Goal: Task Accomplishment & Management: Complete application form

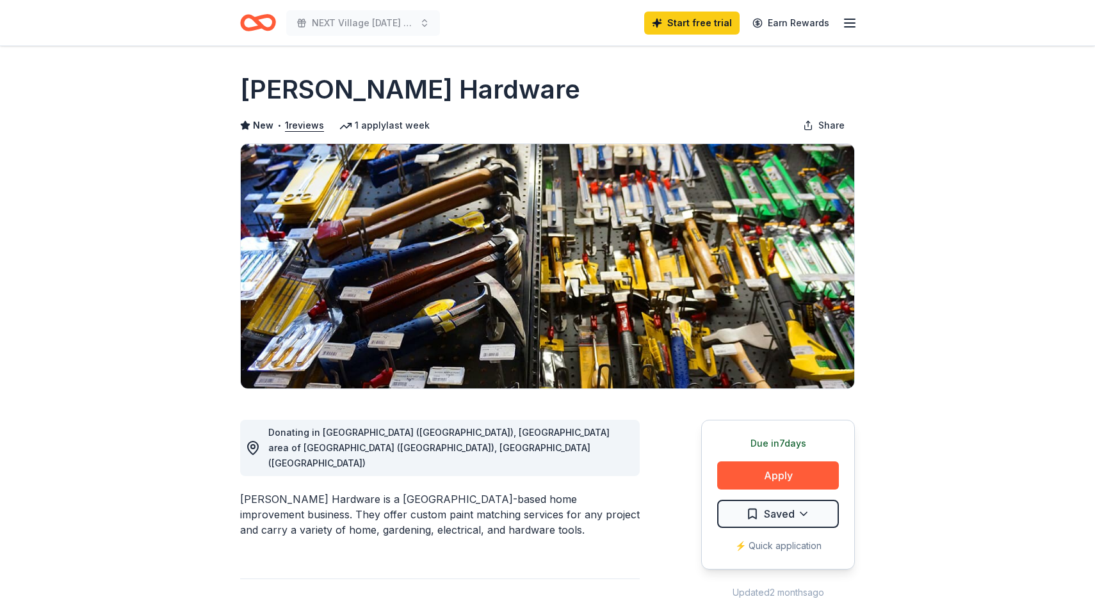
click at [266, 27] on icon "Home" at bounding box center [264, 22] width 20 height 13
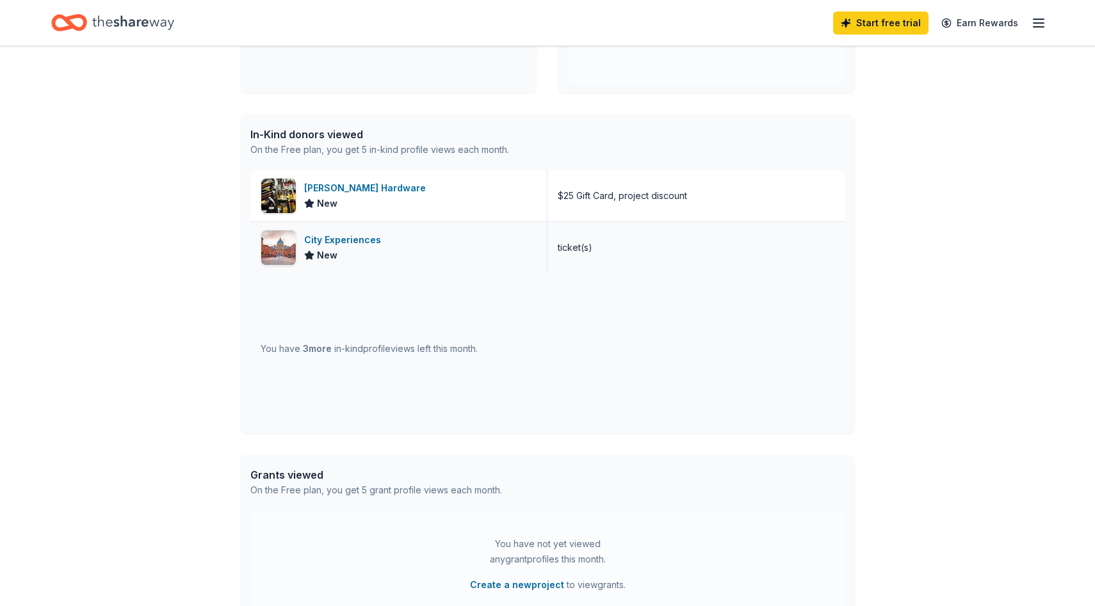
scroll to position [272, 0]
click at [337, 187] on div "[PERSON_NAME] Hardware" at bounding box center [367, 186] width 127 height 15
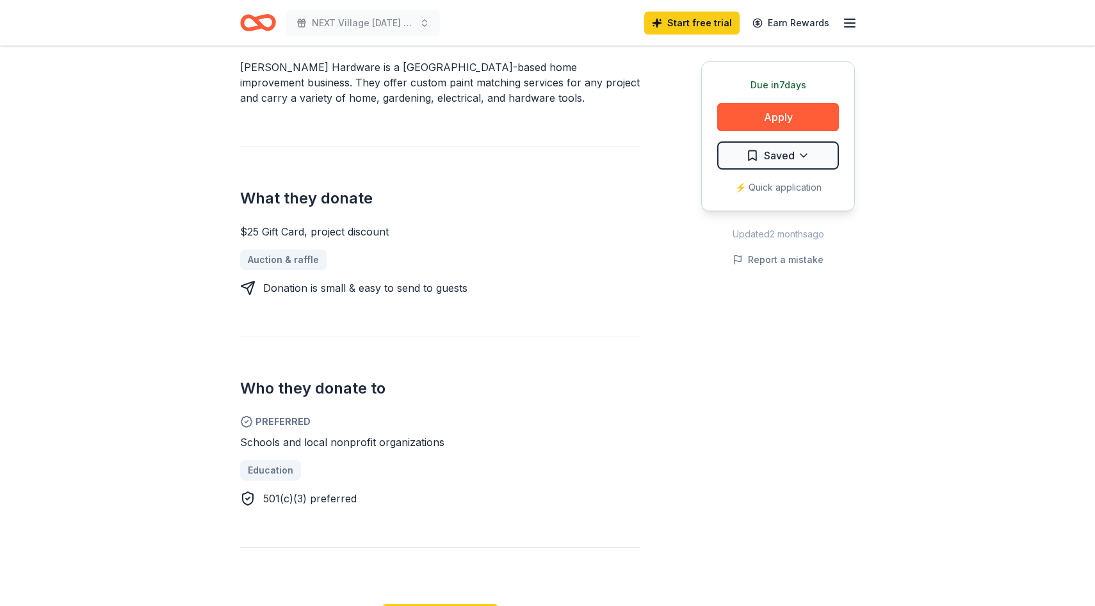
scroll to position [436, 0]
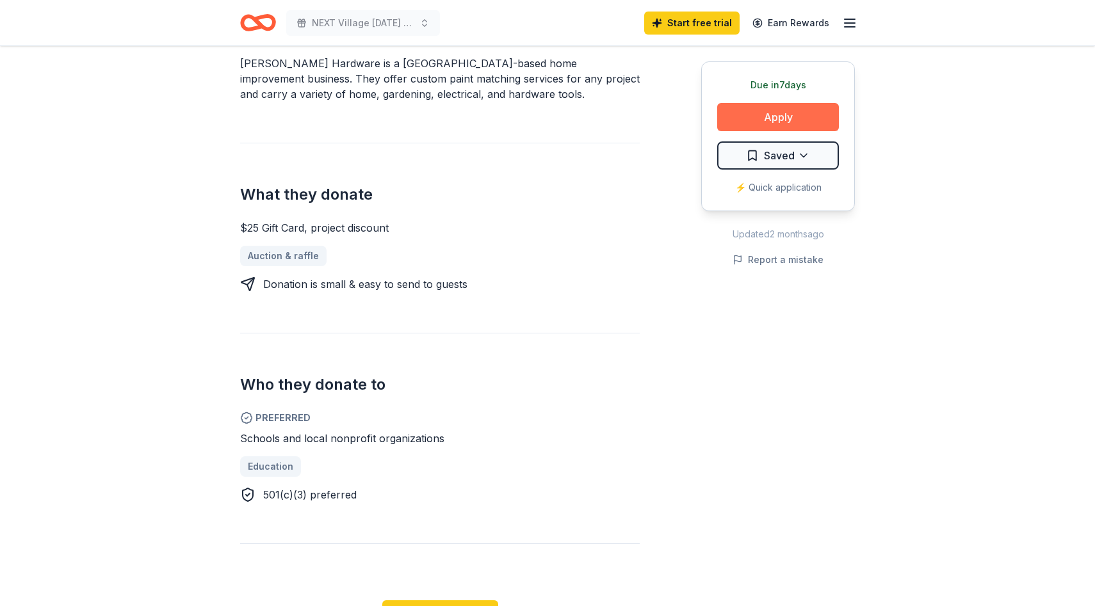
click at [762, 126] on button "Apply" at bounding box center [778, 117] width 122 height 28
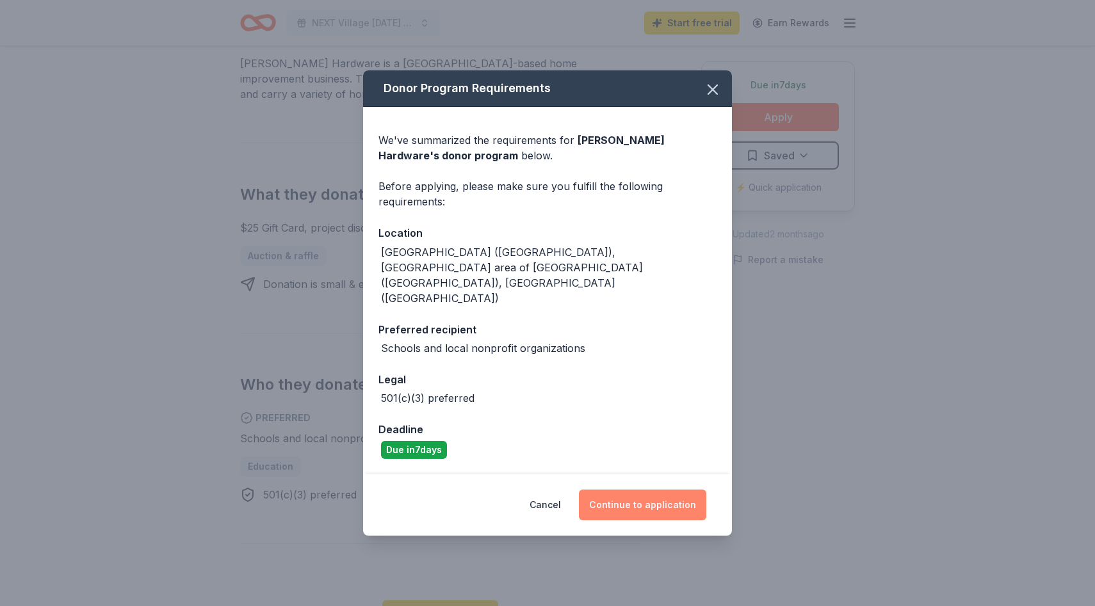
click at [637, 490] on button "Continue to application" at bounding box center [642, 505] width 127 height 31
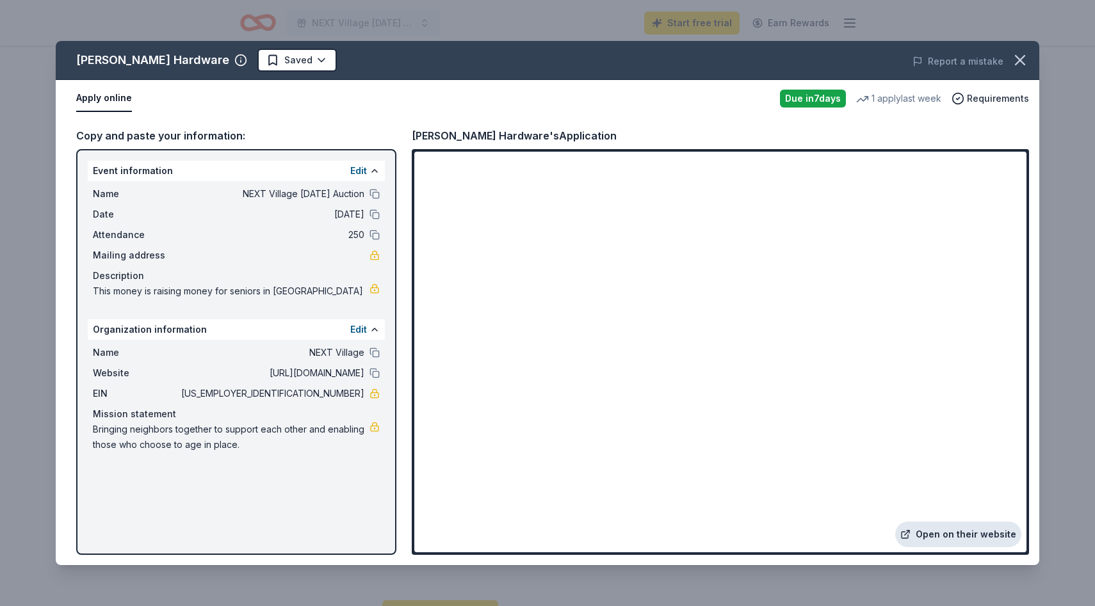
click at [931, 542] on link "Open on their website" at bounding box center [958, 535] width 126 height 26
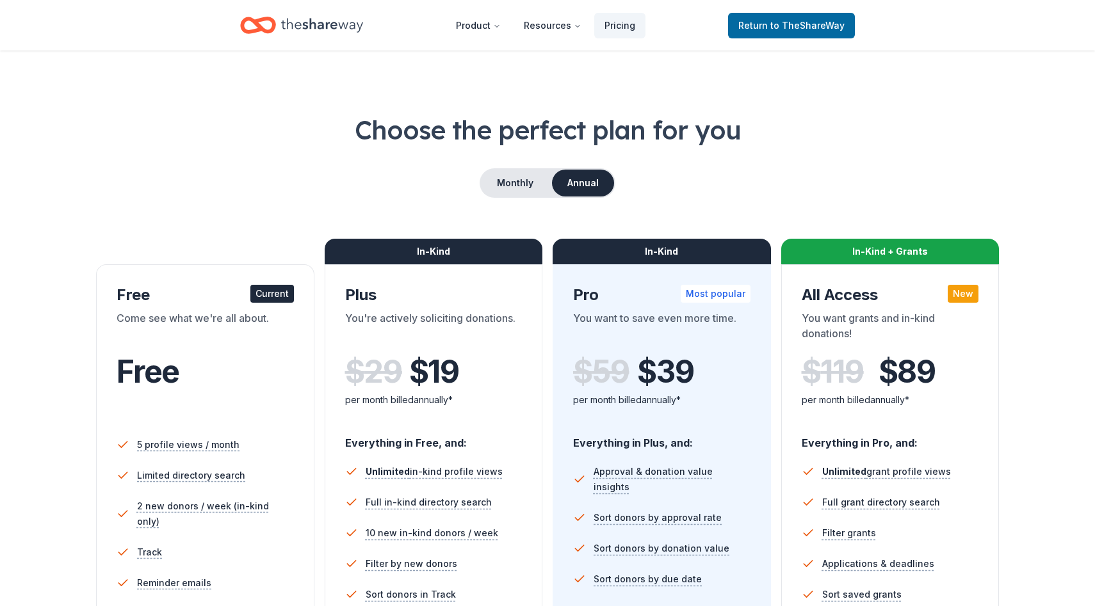
scroll to position [12, 0]
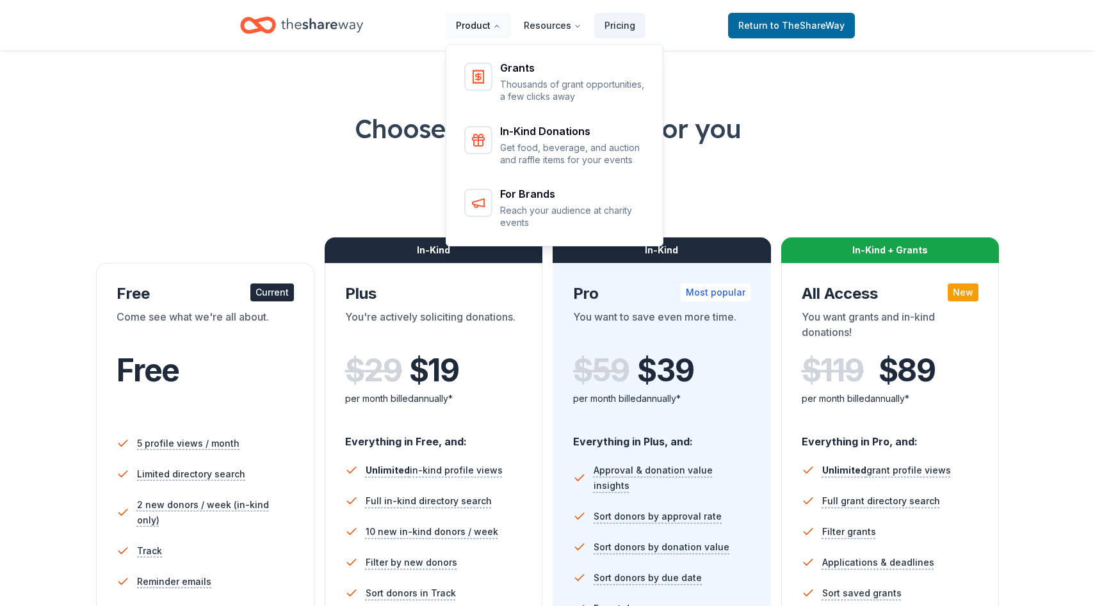
click at [497, 29] on icon "Main" at bounding box center [497, 26] width 8 height 8
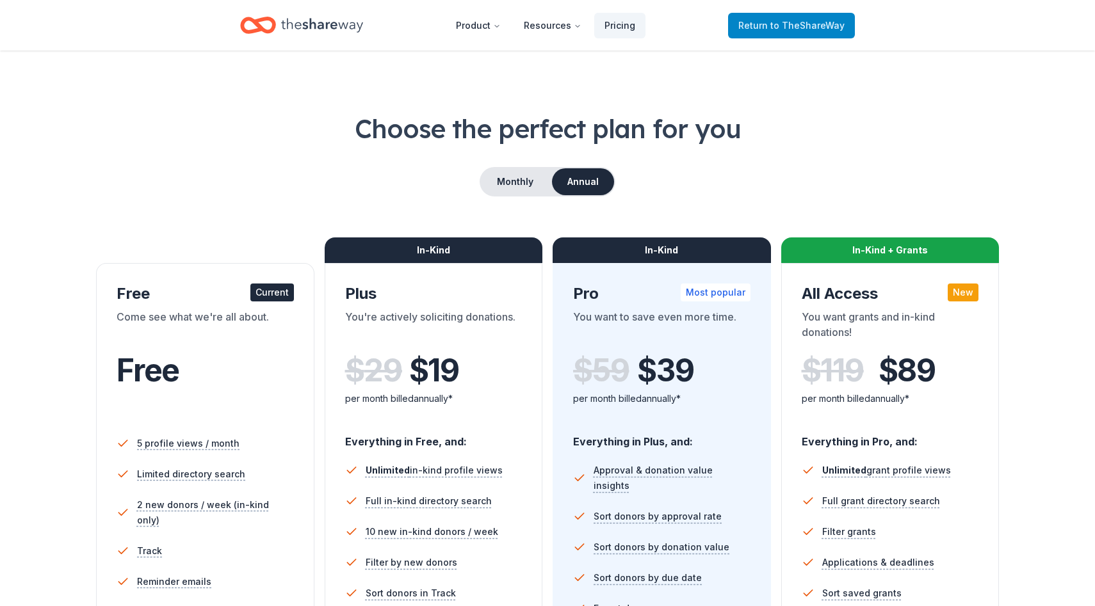
click at [758, 28] on span "Return to TheShareWay" at bounding box center [791, 25] width 106 height 15
click at [775, 31] on span "Return to TheShareWay" at bounding box center [791, 25] width 106 height 15
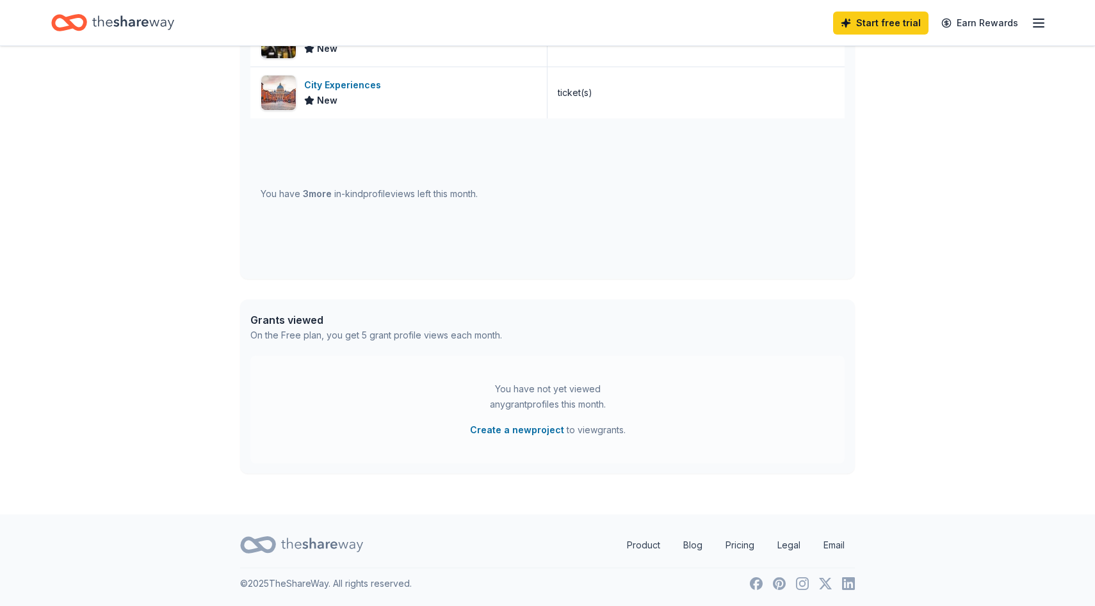
scroll to position [426, 0]
click at [634, 551] on link "Product" at bounding box center [644, 545] width 54 height 26
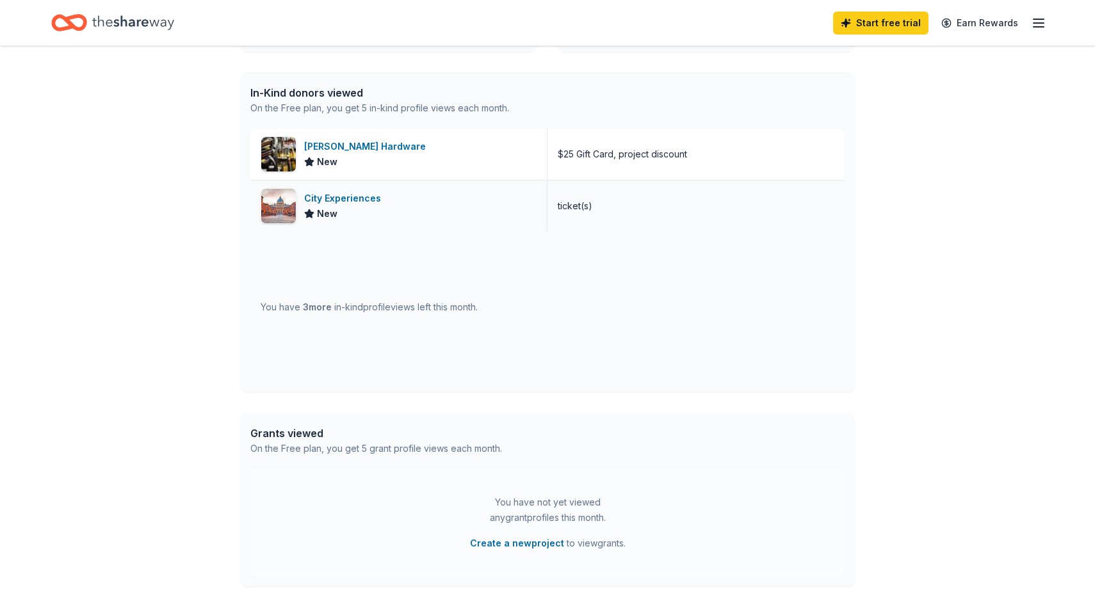
scroll to position [313, 0]
click at [313, 311] on span "3 more" at bounding box center [317, 306] width 29 height 11
click at [326, 302] on span "3 more" at bounding box center [317, 306] width 29 height 11
click at [567, 213] on div "ticket(s)" at bounding box center [696, 205] width 297 height 51
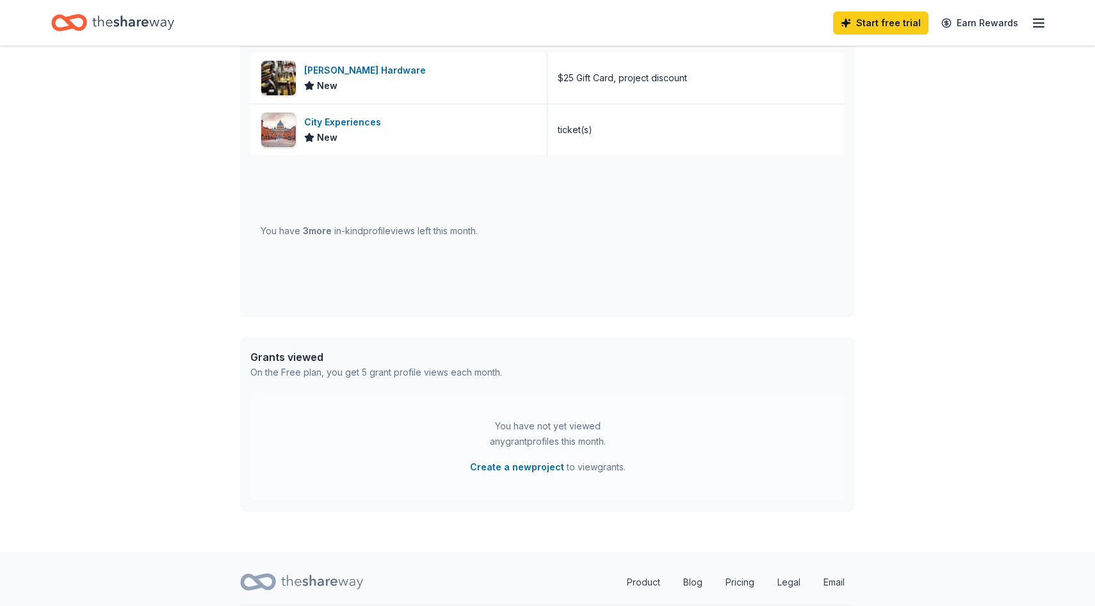
scroll to position [426, 0]
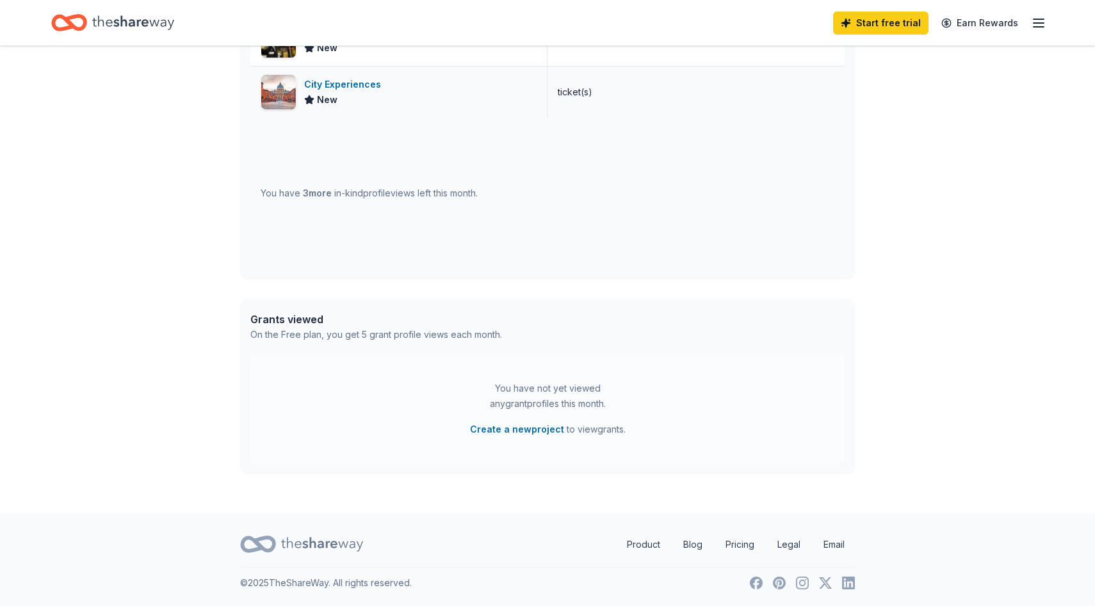
click at [277, 101] on img at bounding box center [278, 92] width 35 height 35
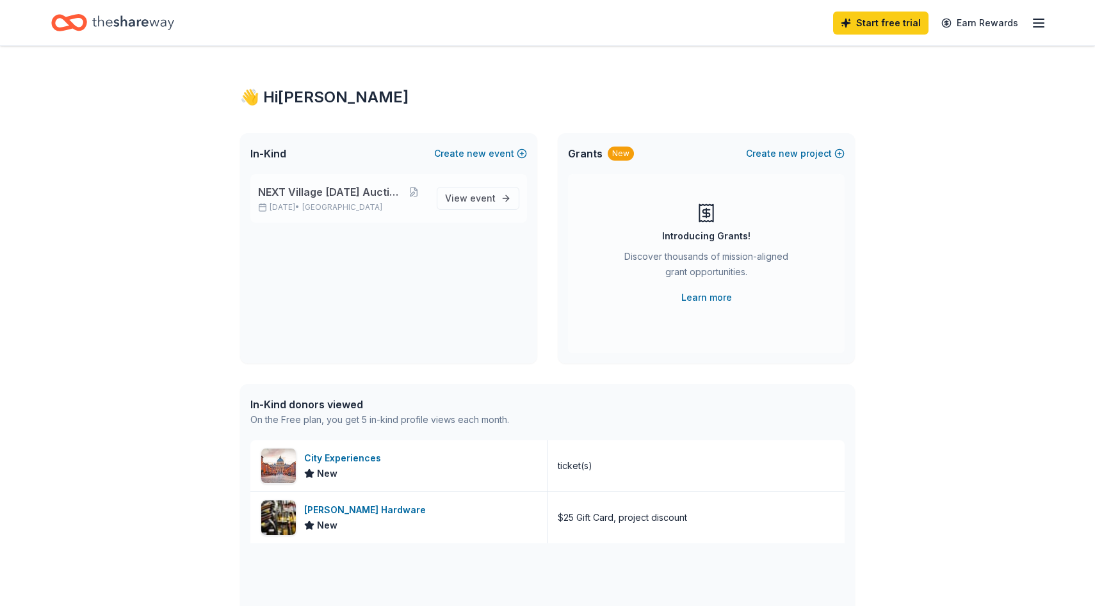
click at [364, 208] on span "[GEOGRAPHIC_DATA]" at bounding box center [342, 207] width 80 height 10
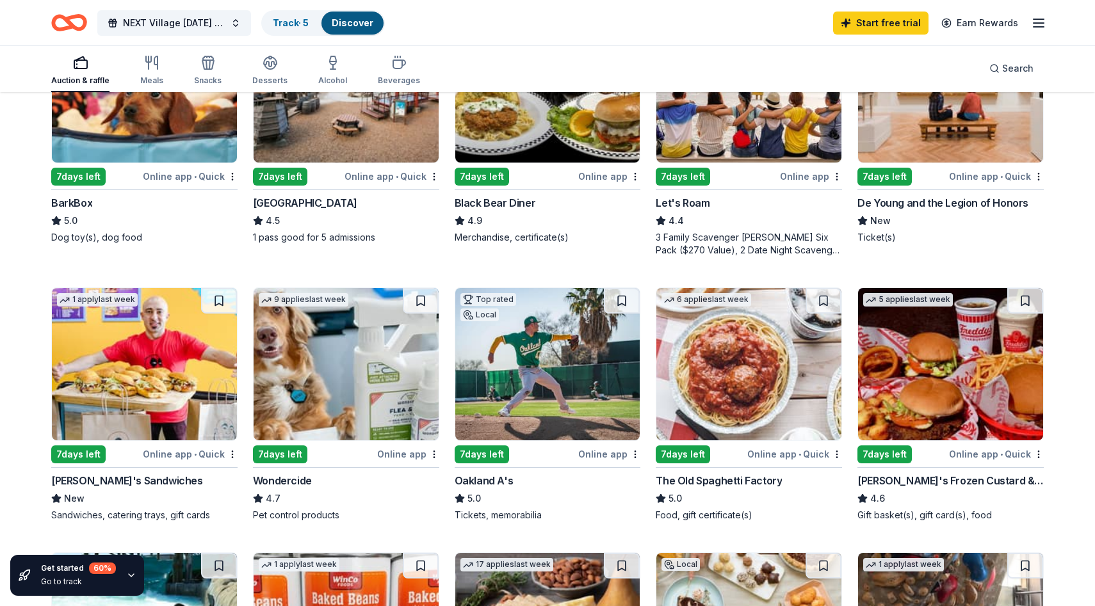
scroll to position [501, 0]
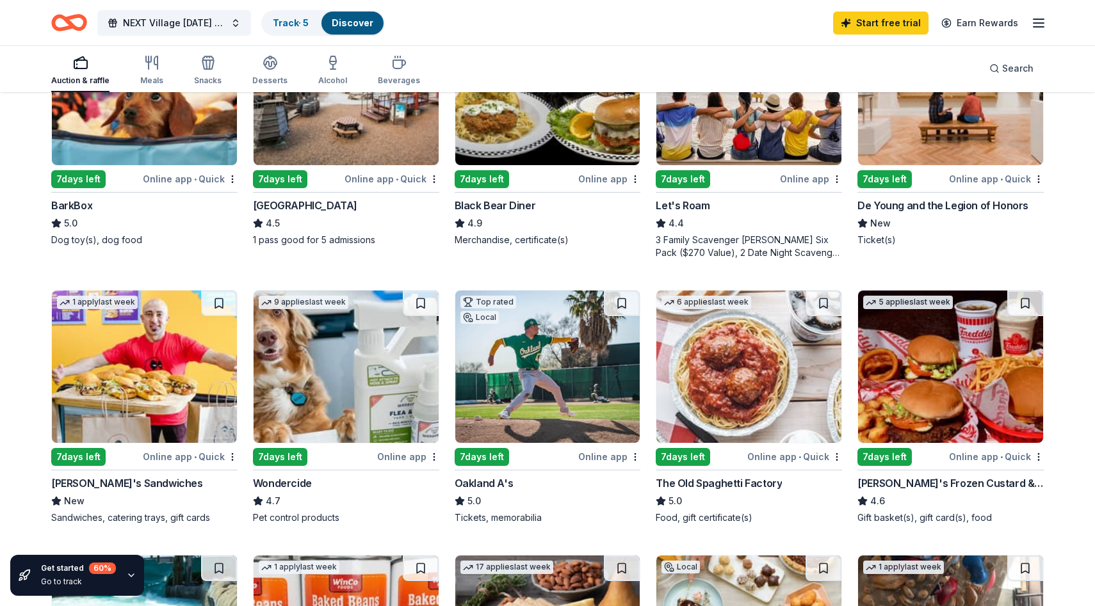
click at [100, 407] on img at bounding box center [144, 367] width 185 height 152
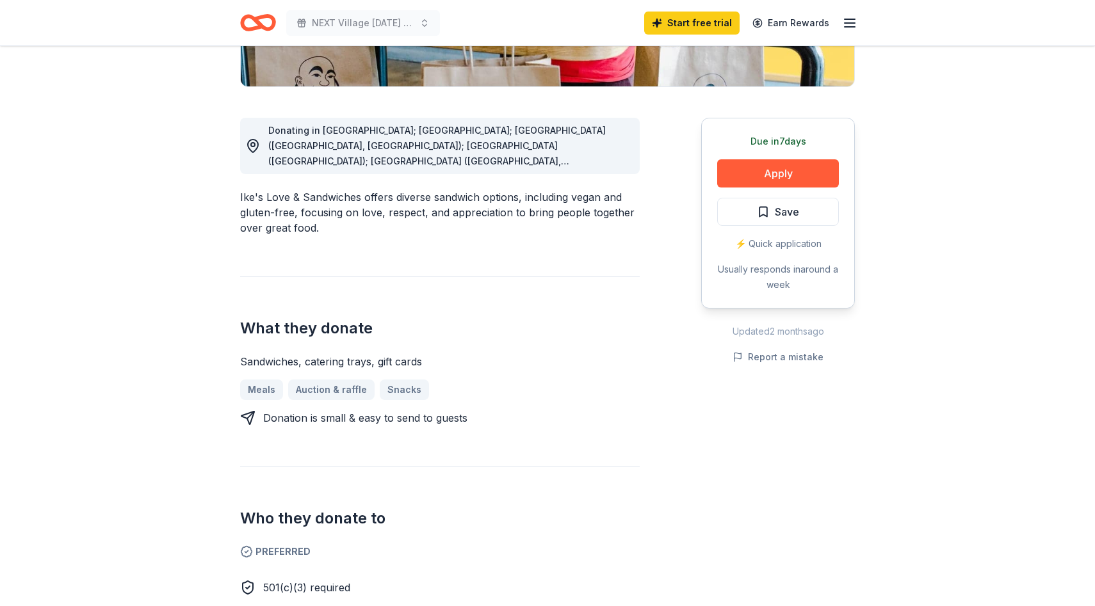
scroll to position [281, 0]
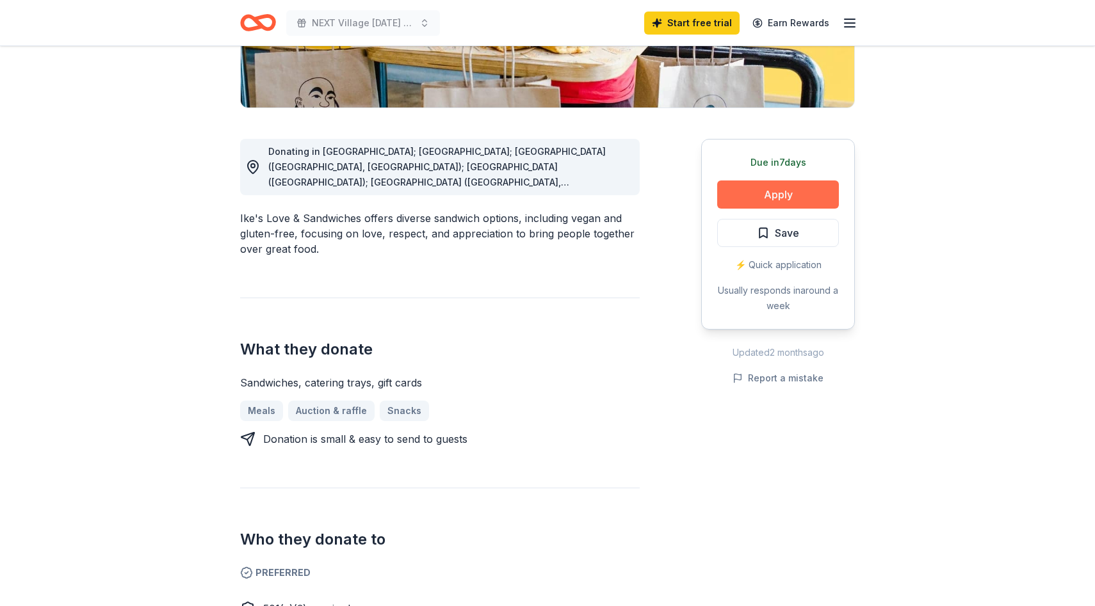
click at [766, 202] on button "Apply" at bounding box center [778, 195] width 122 height 28
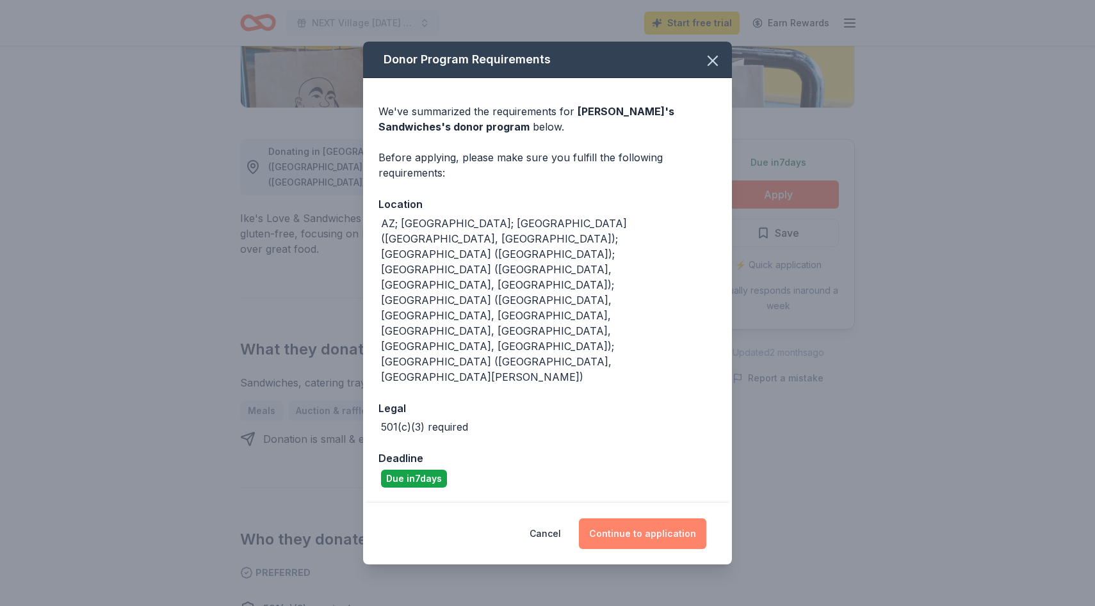
click at [635, 519] on button "Continue to application" at bounding box center [642, 534] width 127 height 31
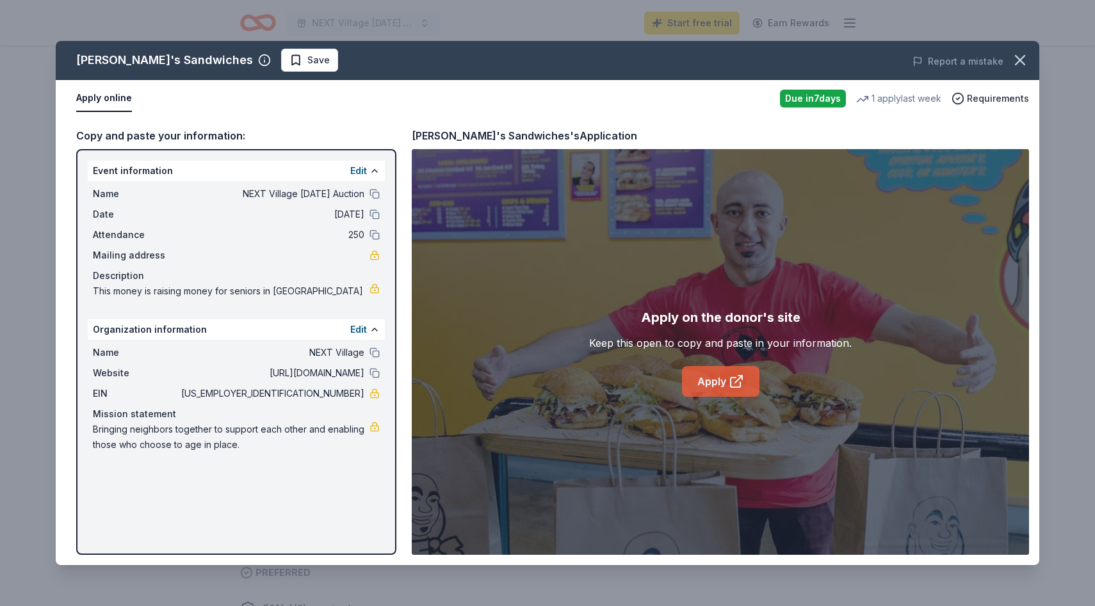
click at [703, 378] on link "Apply" at bounding box center [720, 381] width 77 height 31
